Goal: Task Accomplishment & Management: Complete application form

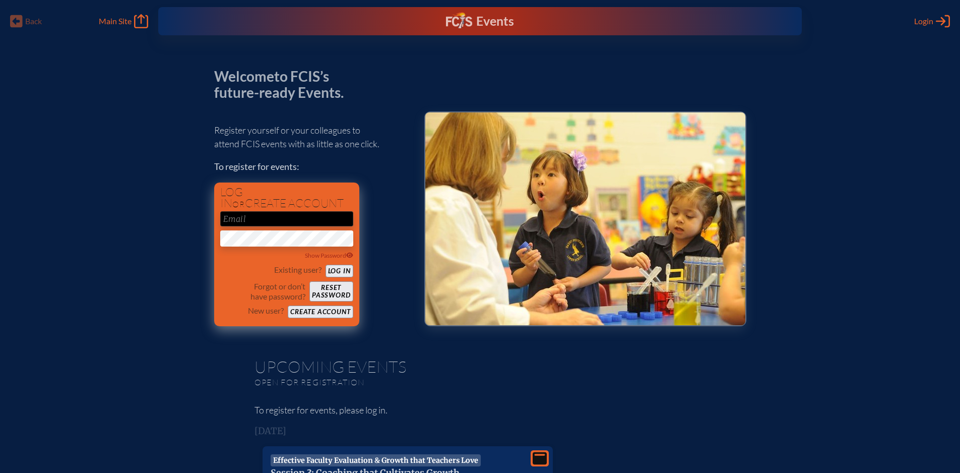
click at [306, 216] on input "email" at bounding box center [286, 218] width 133 height 15
type input "[EMAIL_ADDRESS][DOMAIN_NAME]"
click at [334, 310] on button "Create account" at bounding box center [320, 311] width 65 height 13
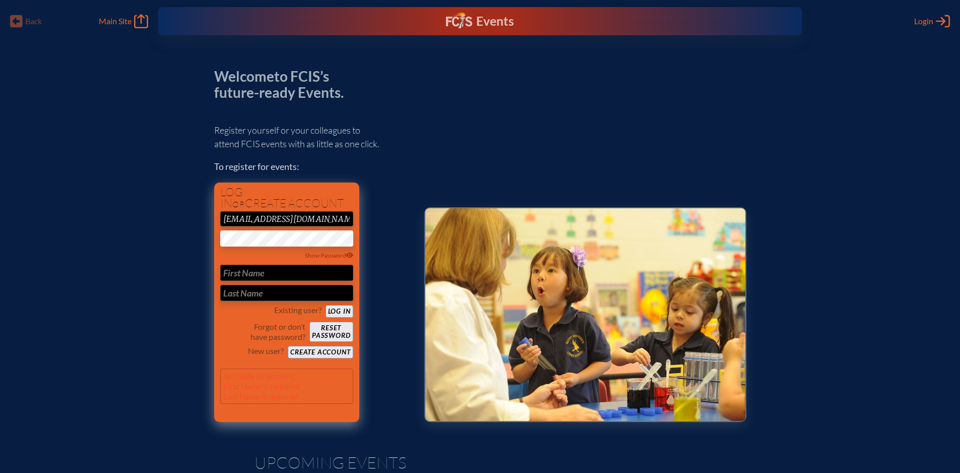
click at [307, 273] on input "text" at bounding box center [286, 273] width 133 height 16
type input "Bryan"
type input "Williams"
click at [343, 354] on button "Create account" at bounding box center [320, 352] width 65 height 13
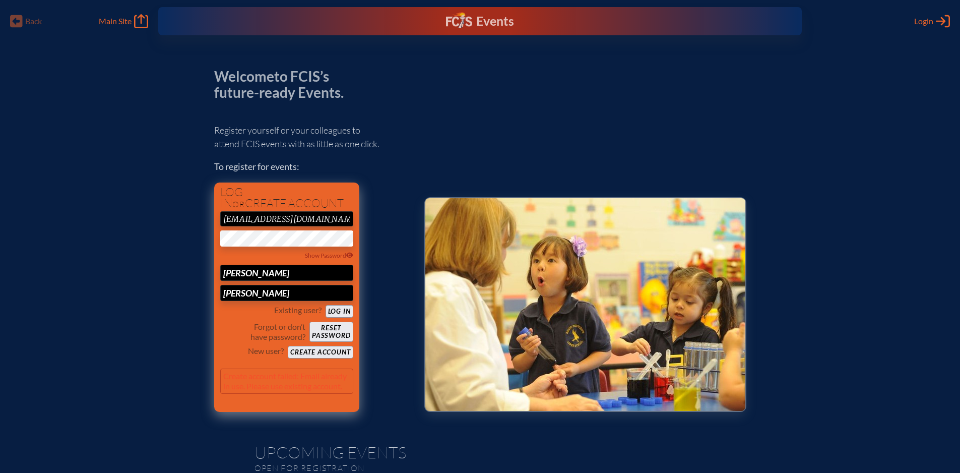
click at [335, 329] on button "Reset password" at bounding box center [330, 331] width 43 height 20
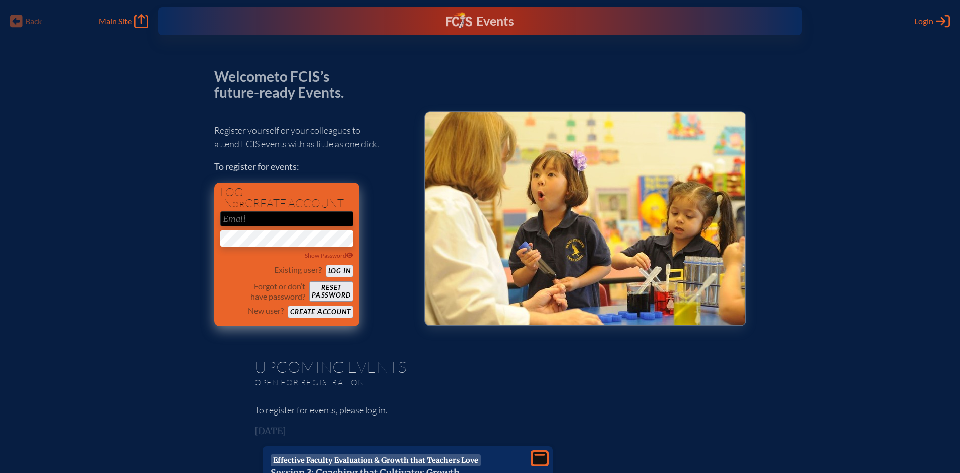
click at [305, 221] on input "email" at bounding box center [286, 218] width 133 height 15
type input "[EMAIL_ADDRESS][DOMAIN_NAME]"
click at [342, 269] on button "Log in" at bounding box center [339, 271] width 28 height 13
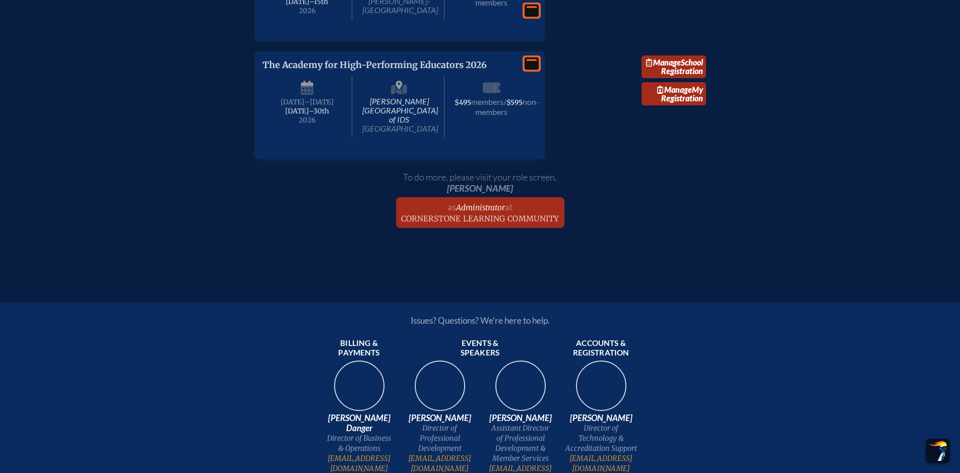
scroll to position [1461, 0]
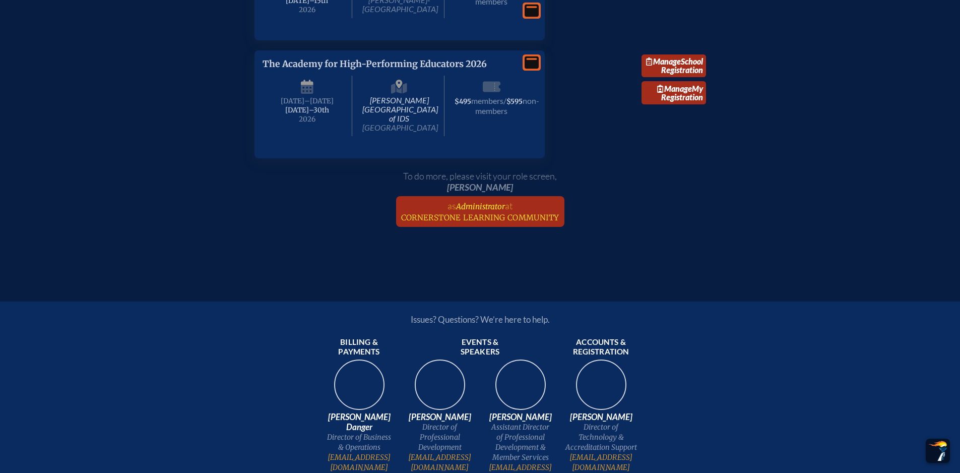
click at [461, 222] on span "Cornerstone Learning Community" at bounding box center [480, 218] width 158 height 10
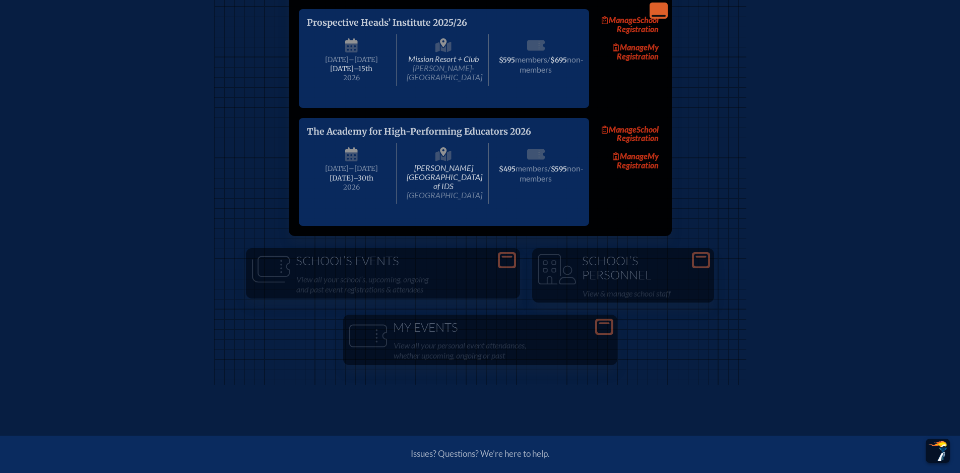
scroll to position [1159, 0]
